Goal: Information Seeking & Learning: Check status

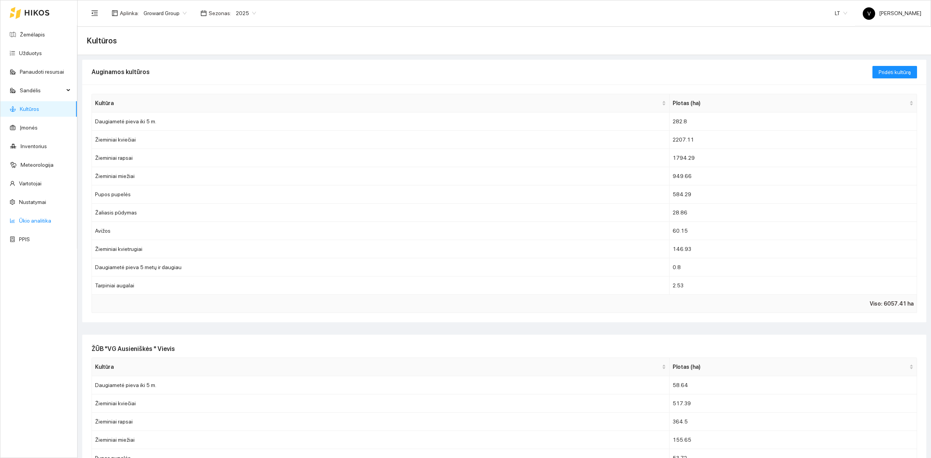
click at [34, 221] on link "Ūkio analitika" at bounding box center [35, 221] width 32 height 6
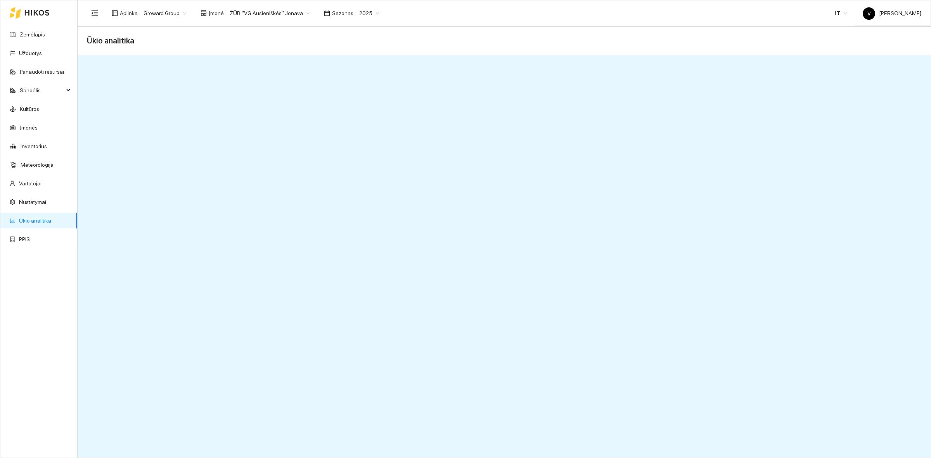
click at [294, 15] on span "ŽŪB "VG Ausieniškės" Jonava" at bounding box center [270, 13] width 80 height 12
click at [271, 26] on div "Visos" at bounding box center [265, 28] width 79 height 9
click at [45, 221] on link "Ūkio analitika" at bounding box center [35, 221] width 32 height 6
click at [308, 9] on span "2025" at bounding box center [309, 13] width 20 height 12
click at [304, 102] on div "2026" at bounding box center [304, 102] width 20 height 9
